Goal: Information Seeking & Learning: Check status

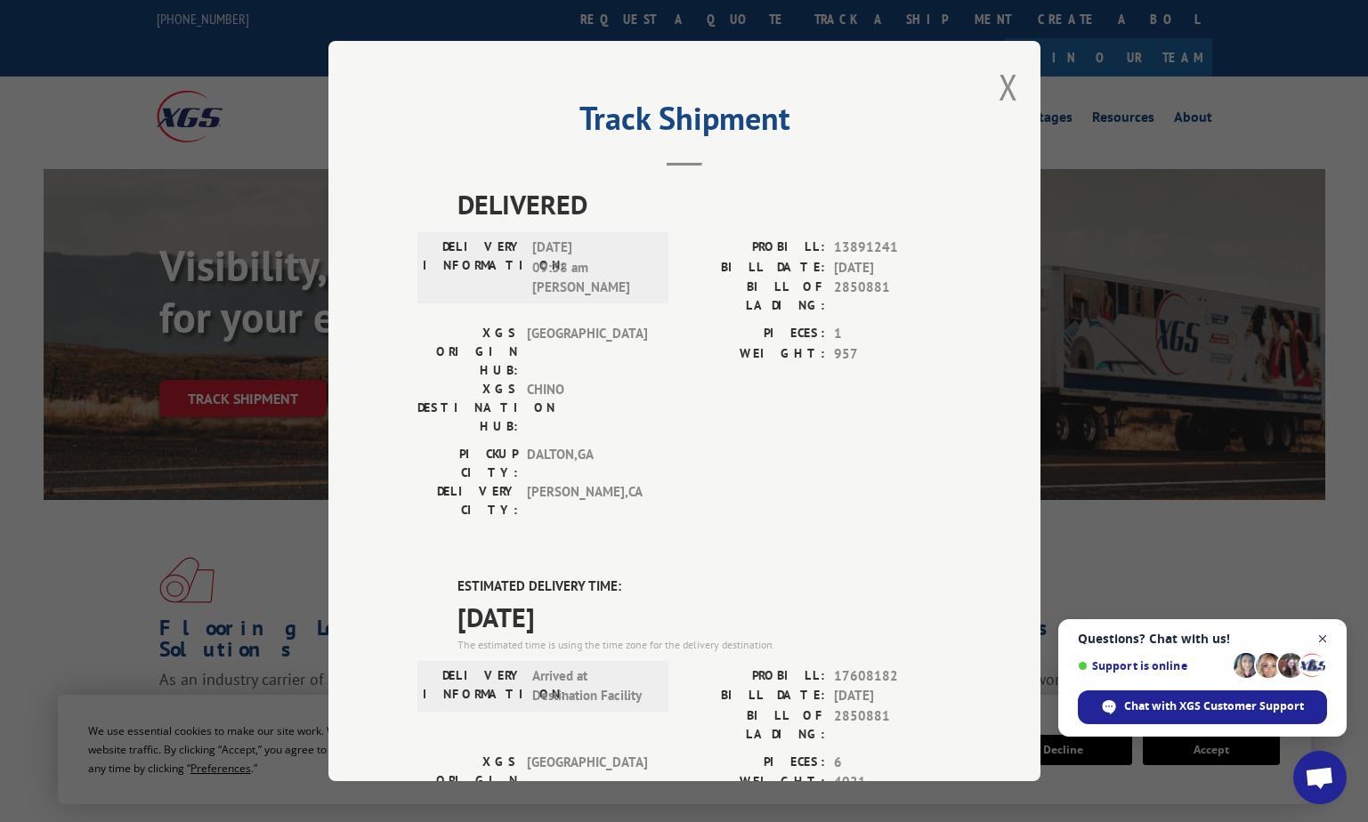
click at [1327, 643] on span "Close chat" at bounding box center [1323, 639] width 22 height 22
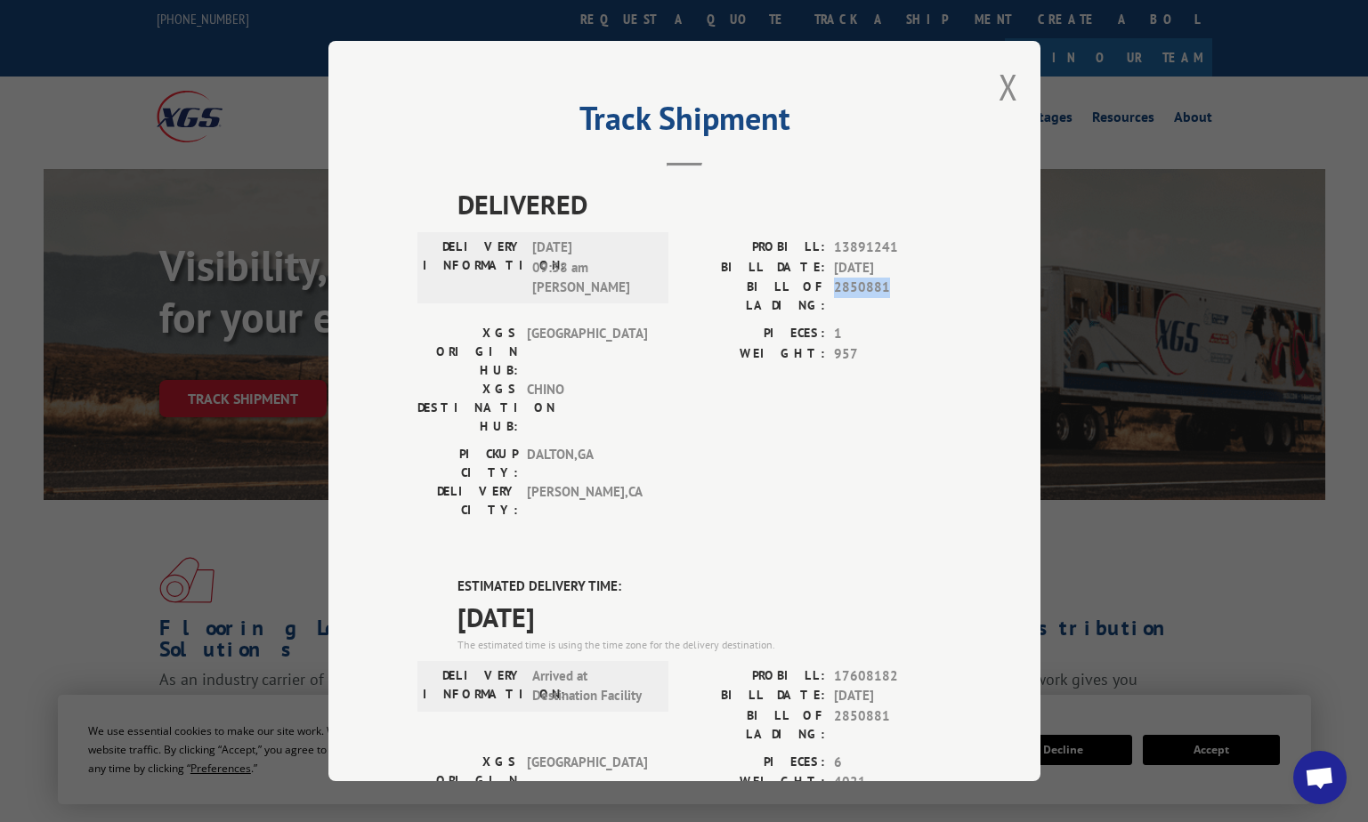
drag, startPoint x: 830, startPoint y: 286, endPoint x: 877, endPoint y: 287, distance: 47.2
click at [877, 287] on span "2850881" at bounding box center [892, 296] width 117 height 37
copy span "2850881"
click at [1007, 101] on button "Close modal" at bounding box center [1008, 86] width 20 height 47
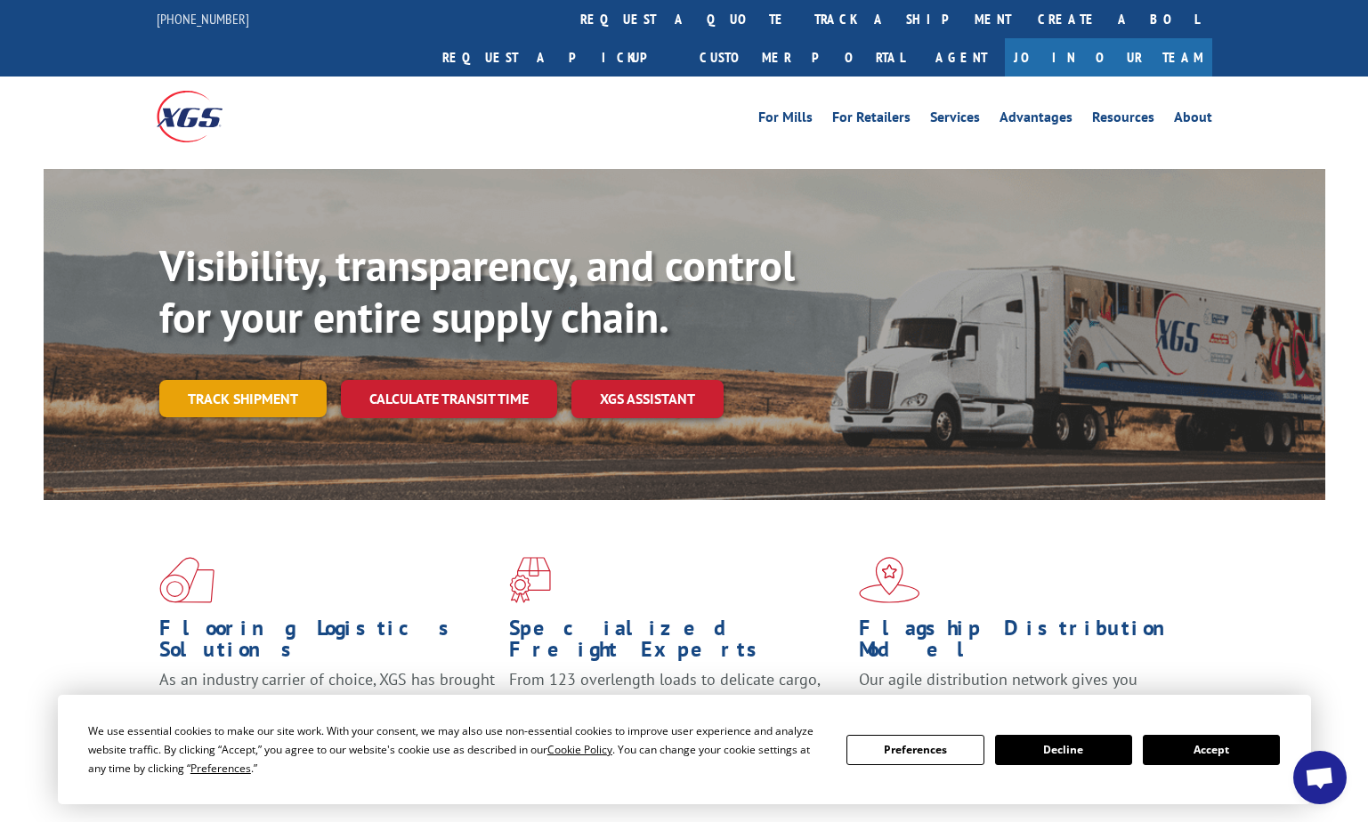
click at [174, 380] on link "Track shipment" at bounding box center [242, 398] width 167 height 37
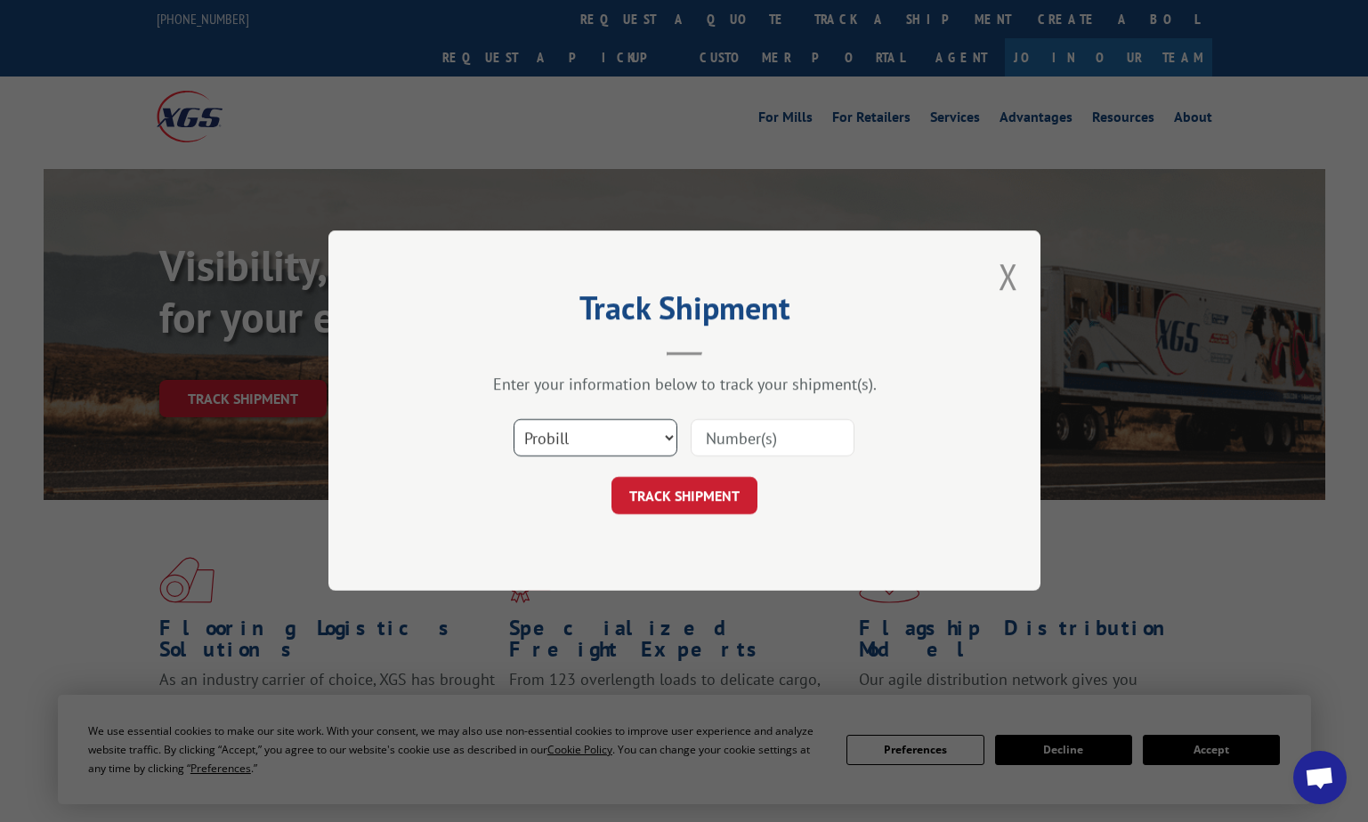
click at [664, 441] on select "Select category... Probill BOL PO" at bounding box center [595, 438] width 164 height 37
select select "bol"
click at [513, 420] on select "Select category... Probill BOL PO" at bounding box center [595, 438] width 164 height 37
click at [725, 437] on input at bounding box center [773, 438] width 164 height 37
drag, startPoint x: 720, startPoint y: 431, endPoint x: 700, endPoint y: 436, distance: 20.3
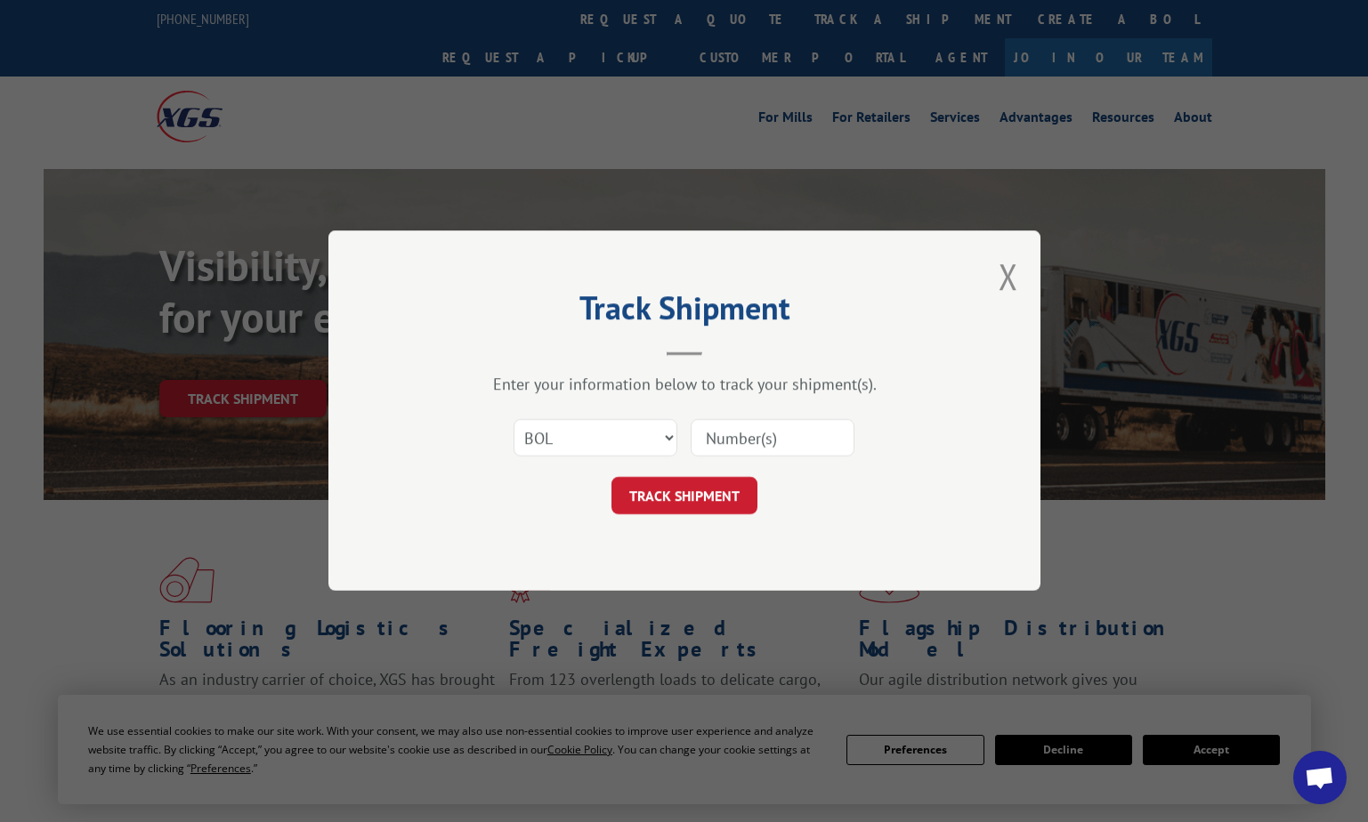
click at [698, 438] on input at bounding box center [773, 438] width 164 height 37
type input "2850881"
click at [653, 493] on button "TRACK SHIPMENT" at bounding box center [684, 496] width 146 height 37
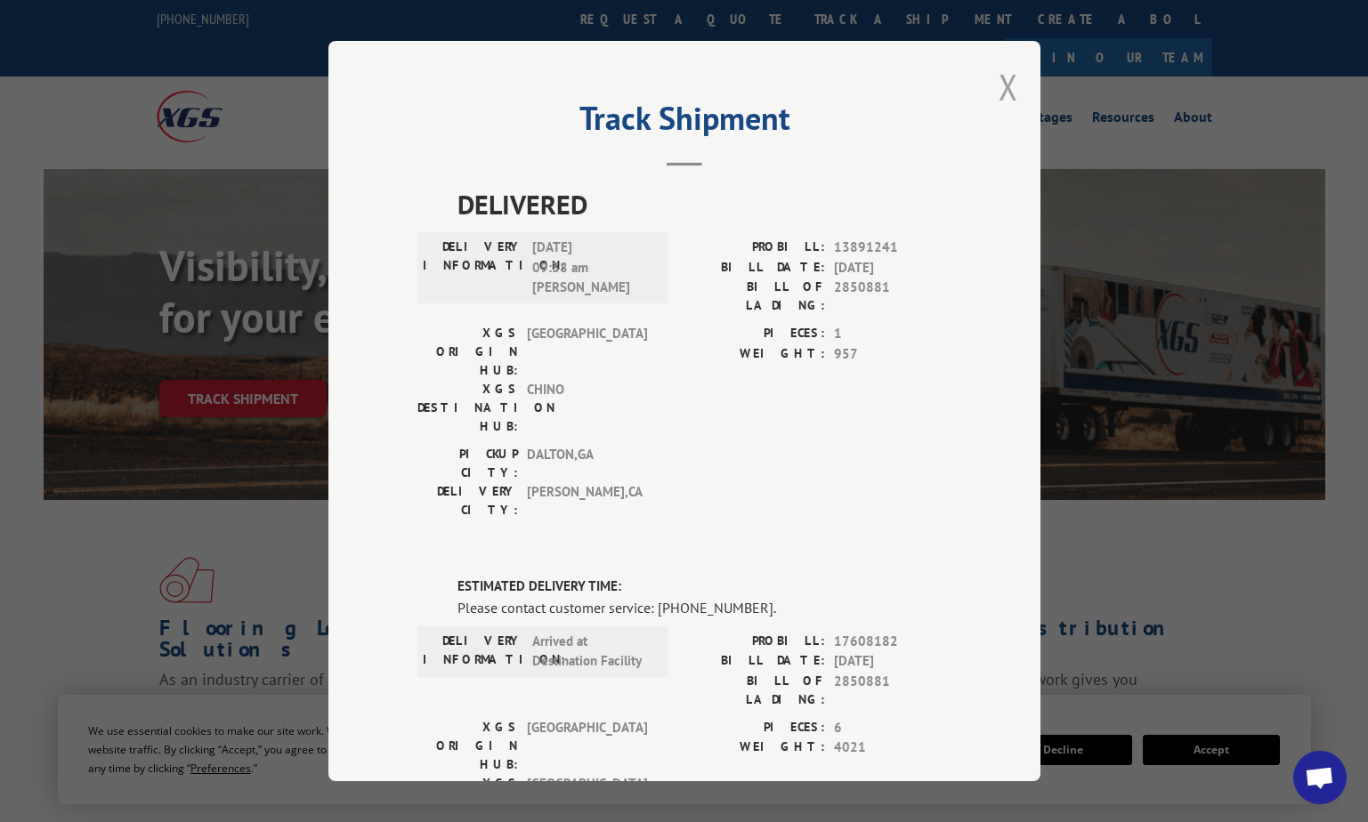
click at [998, 93] on button "Close modal" at bounding box center [1008, 86] width 20 height 47
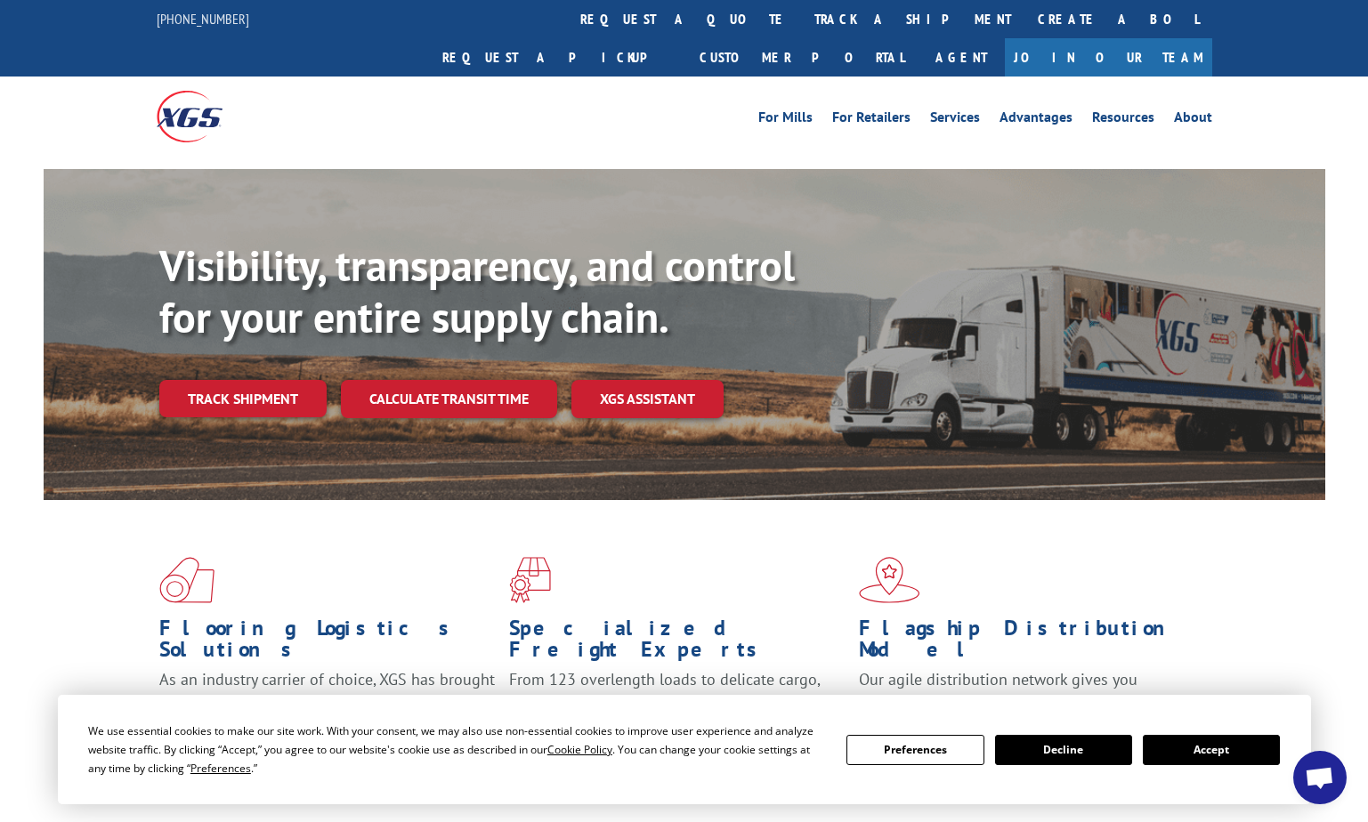
click at [1184, 742] on button "Accept" at bounding box center [1211, 750] width 137 height 30
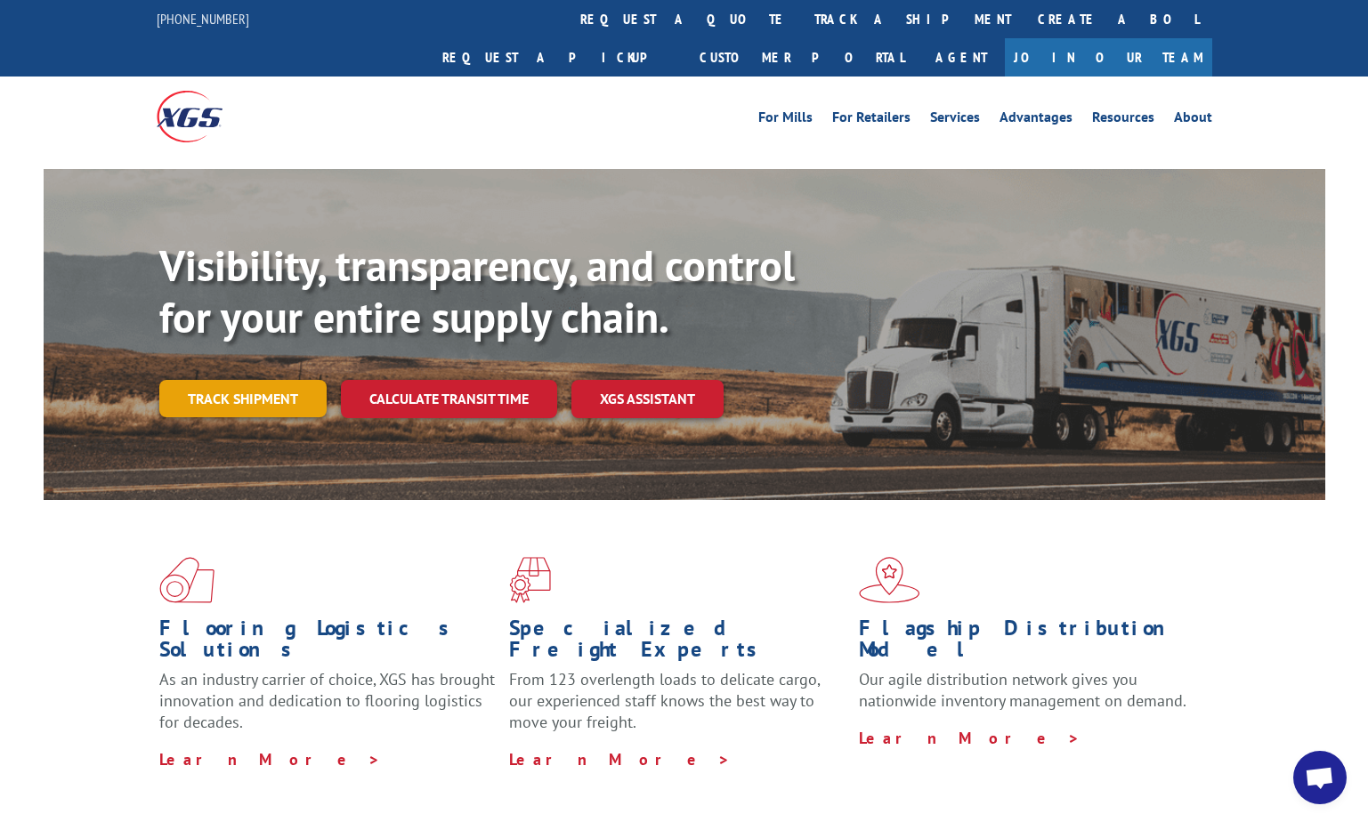
click at [190, 380] on link "Track shipment" at bounding box center [242, 398] width 167 height 37
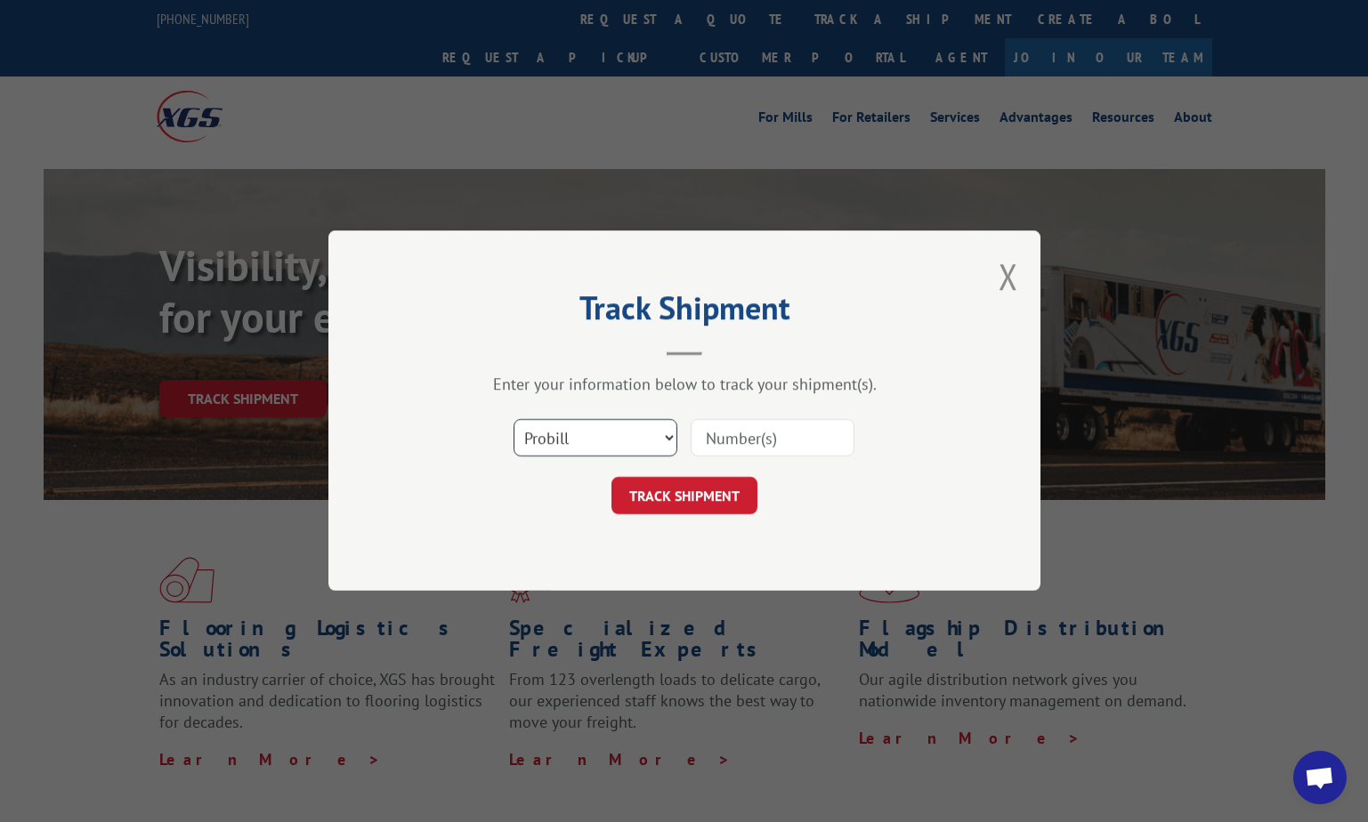
click at [644, 443] on select "Select category... Probill BOL PO" at bounding box center [595, 438] width 164 height 37
select select "bol"
click at [513, 420] on select "Select category... Probill BOL PO" at bounding box center [595, 438] width 164 height 37
click at [827, 439] on input at bounding box center [773, 438] width 164 height 37
type input "2850881"
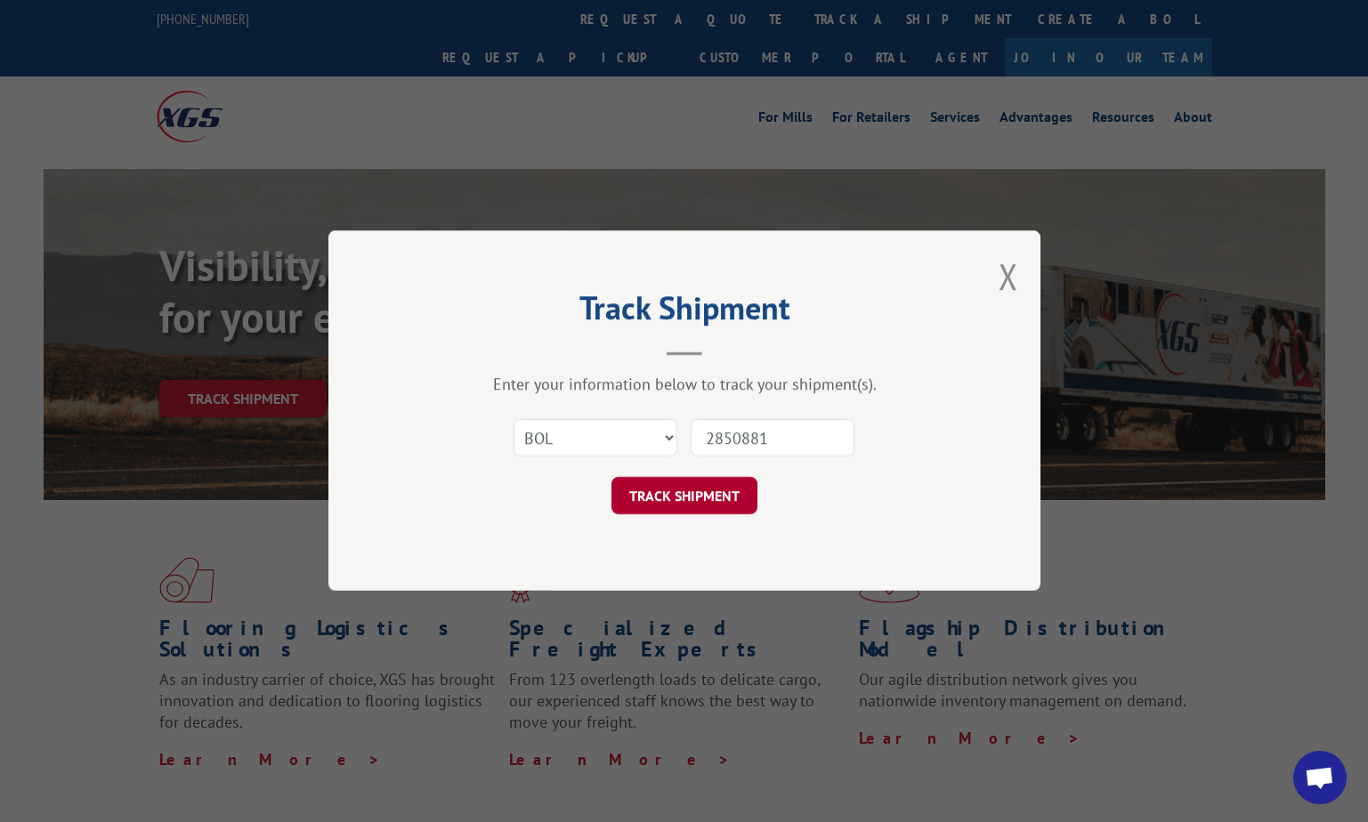
click at [701, 497] on button "TRACK SHIPMENT" at bounding box center [684, 496] width 146 height 37
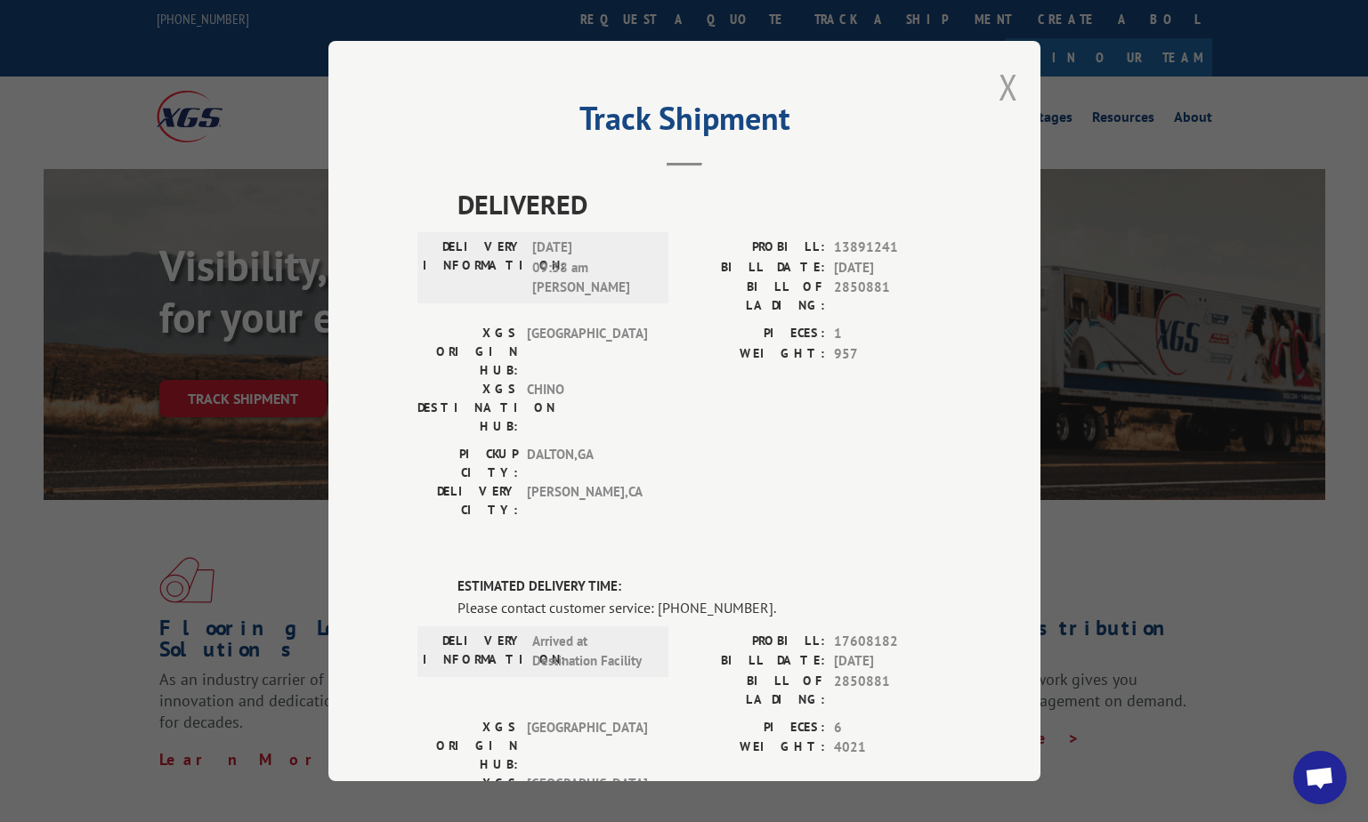
click at [998, 89] on button "Close modal" at bounding box center [1008, 86] width 20 height 47
